Goal: Task Accomplishment & Management: Manage account settings

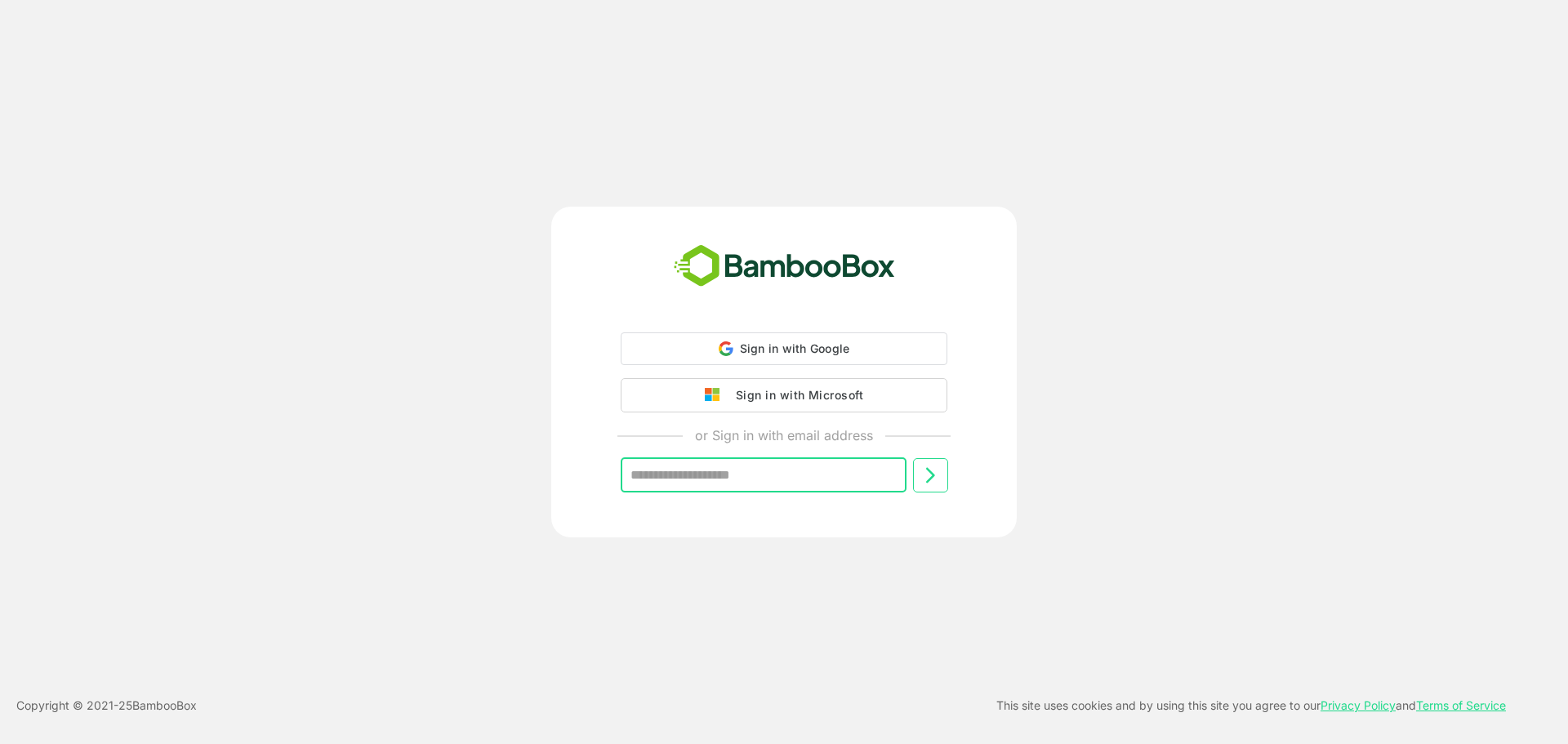
click at [775, 480] on input "text" at bounding box center [763, 476] width 286 height 34
type input "**********"
click at [922, 500] on div "**********" at bounding box center [784, 425] width 407 height 184
click at [929, 479] on icon at bounding box center [930, 473] width 20 height 20
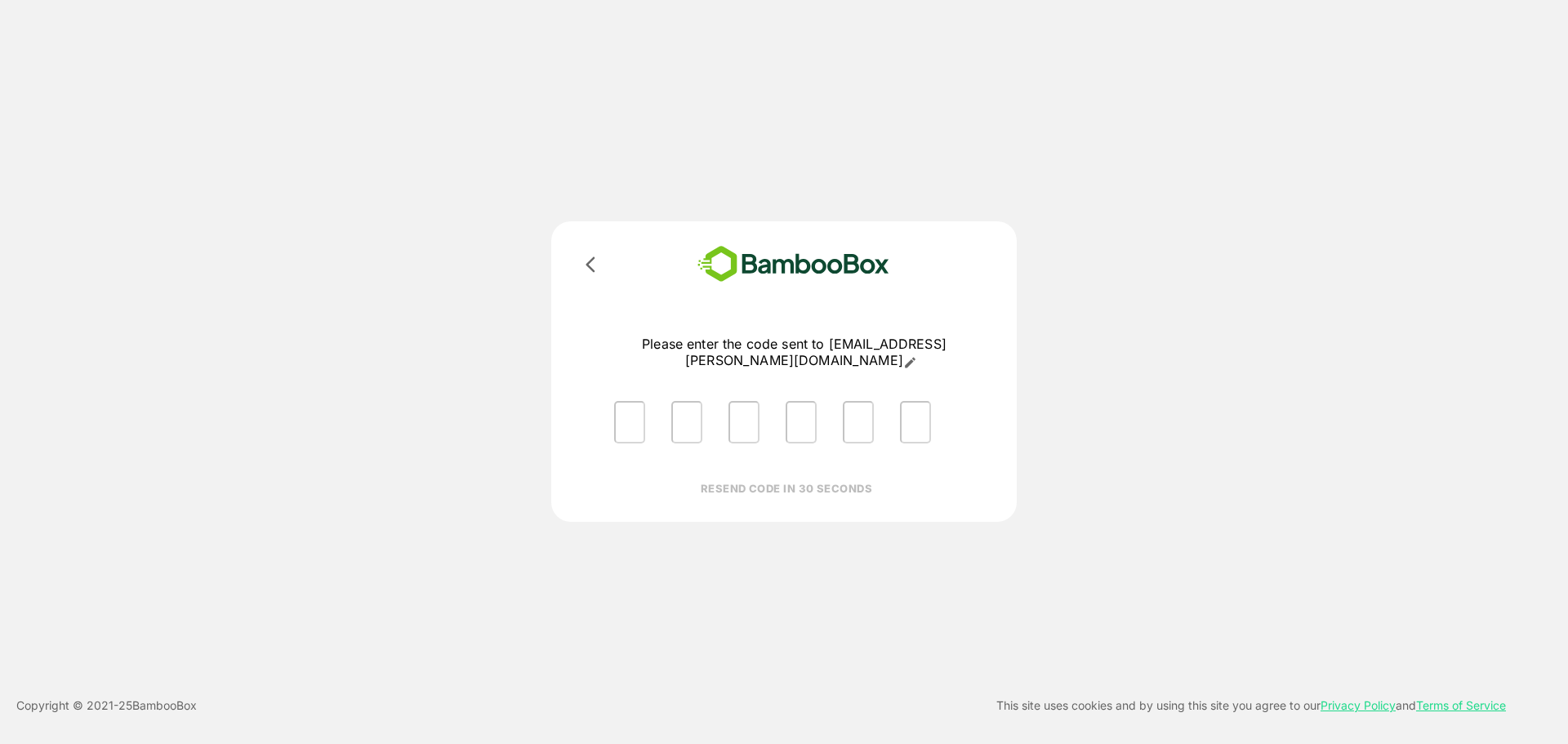
drag, startPoint x: 632, startPoint y: 392, endPoint x: 633, endPoint y: 410, distance: 18.0
click at [632, 392] on div at bounding box center [793, 422] width 386 height 69
click at [636, 418] on input "Please enter OTP character 1" at bounding box center [630, 422] width 31 height 42
click at [638, 429] on input "Please enter OTP character 1" at bounding box center [630, 422] width 31 height 42
type input "*"
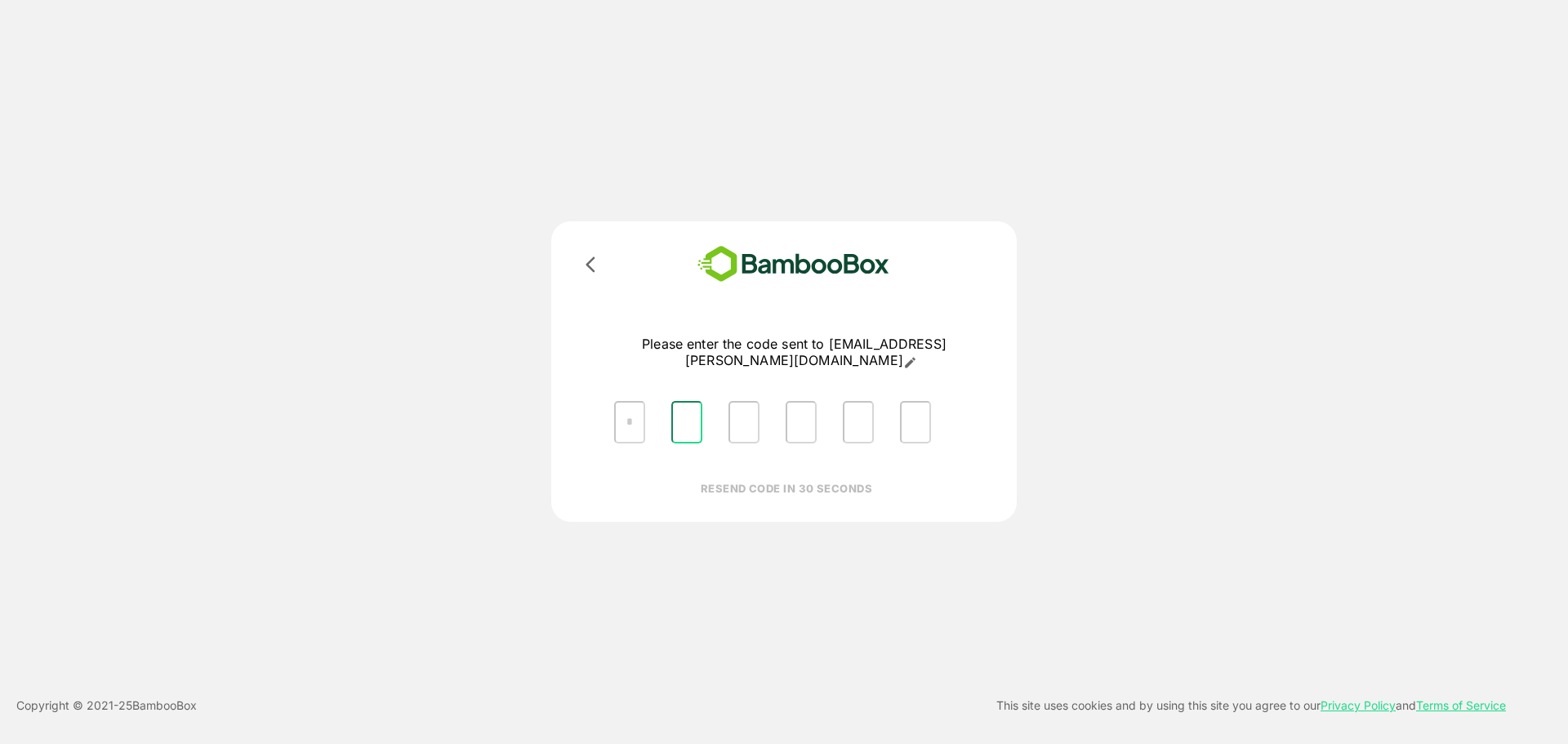
type input "*"
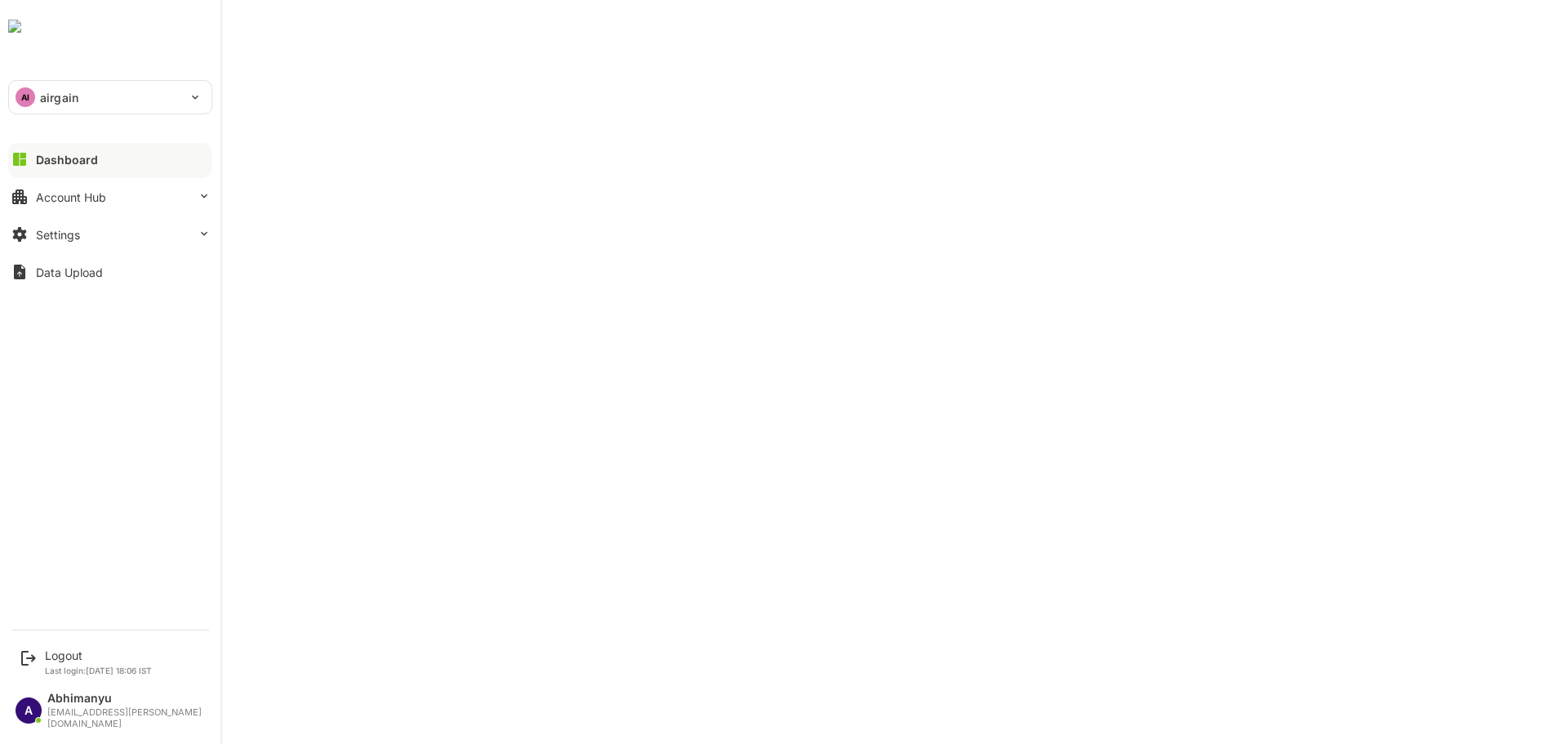
click at [19, 111] on div "AI airgain" at bounding box center [100, 97] width 183 height 33
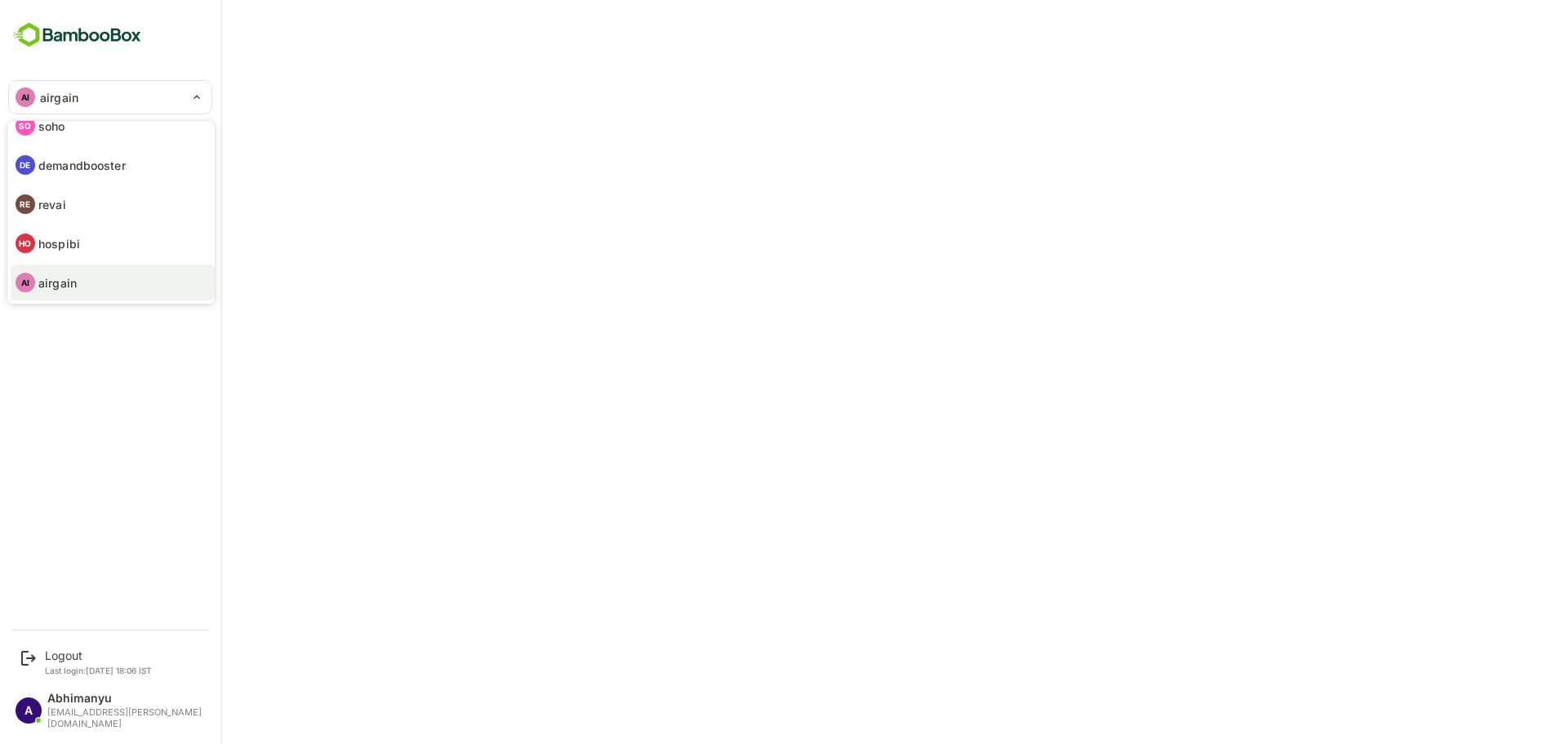
click at [298, 71] on div at bounding box center [784, 372] width 1568 height 744
